Goal: Navigation & Orientation: Find specific page/section

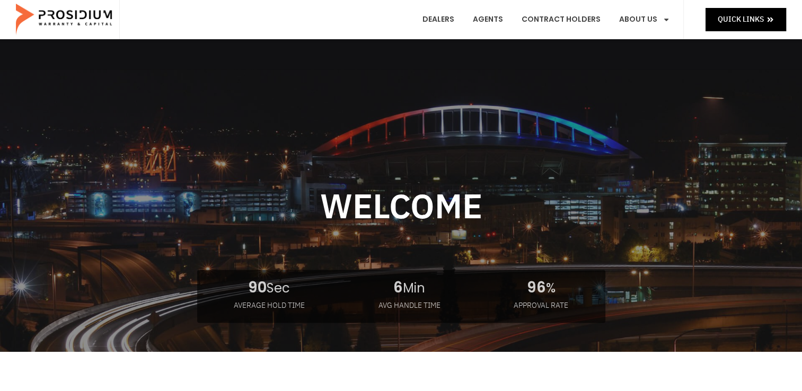
scroll to position [134, 0]
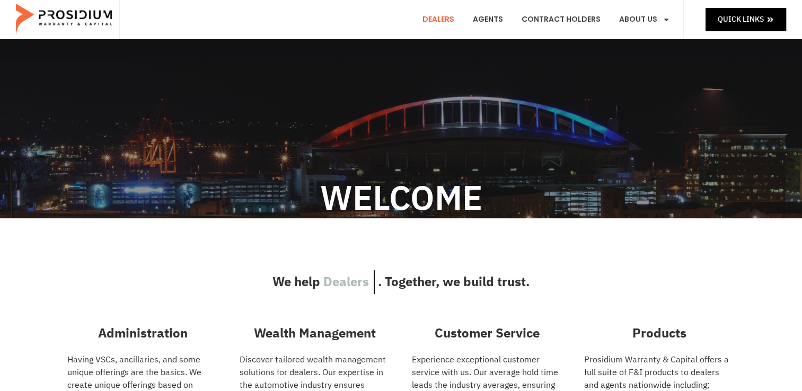
click at [443, 15] on link "Dealers" at bounding box center [438, 19] width 48 height 39
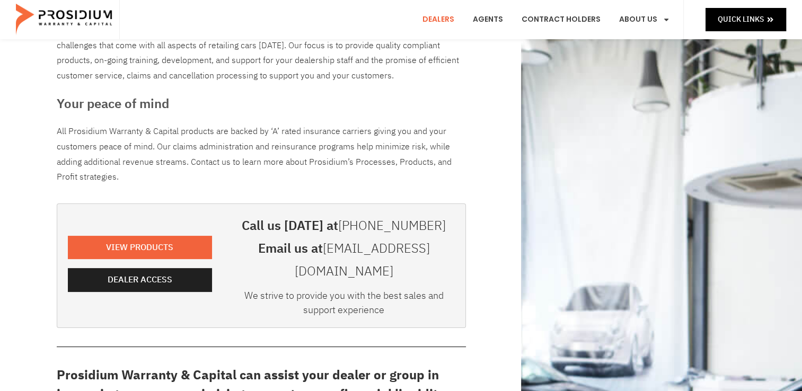
scroll to position [119, 0]
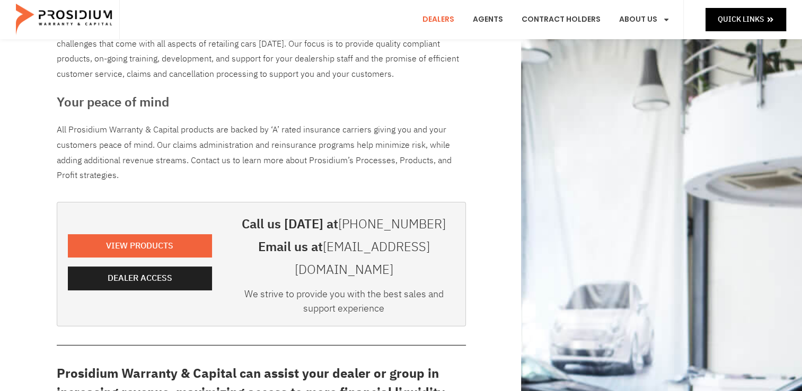
click at [176, 234] on div "View Products Dealer Access" at bounding box center [140, 264] width 155 height 113
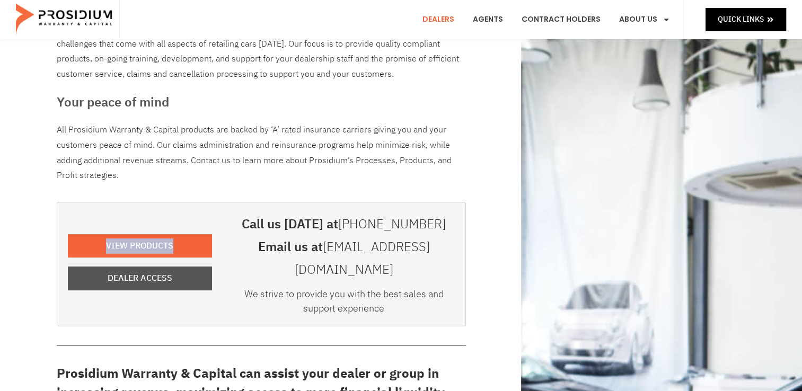
drag, startPoint x: 176, startPoint y: 234, endPoint x: 173, endPoint y: 267, distance: 32.5
click at [173, 271] on span "Dealer Access" at bounding box center [139, 278] width 121 height 15
